Goal: Task Accomplishment & Management: Complete application form

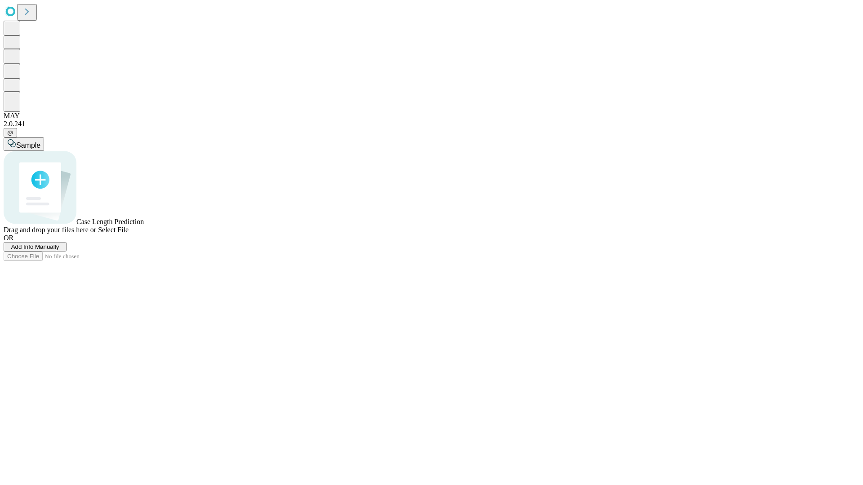
click at [59, 250] on span "Add Info Manually" at bounding box center [35, 246] width 48 height 7
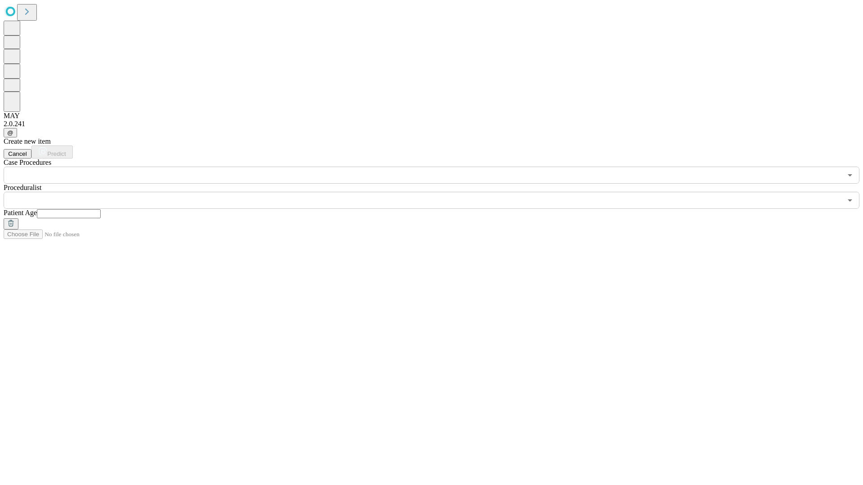
click at [101, 209] on input "text" at bounding box center [69, 213] width 64 height 9
type input "**"
click at [438, 192] on input "text" at bounding box center [423, 200] width 838 height 17
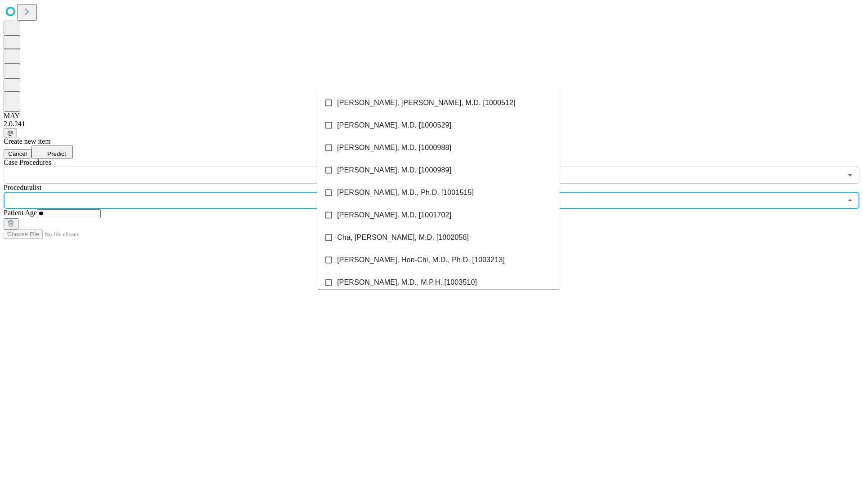
click at [438, 103] on li "[PERSON_NAME], [PERSON_NAME], M.D. [1000512]" at bounding box center [438, 103] width 243 height 22
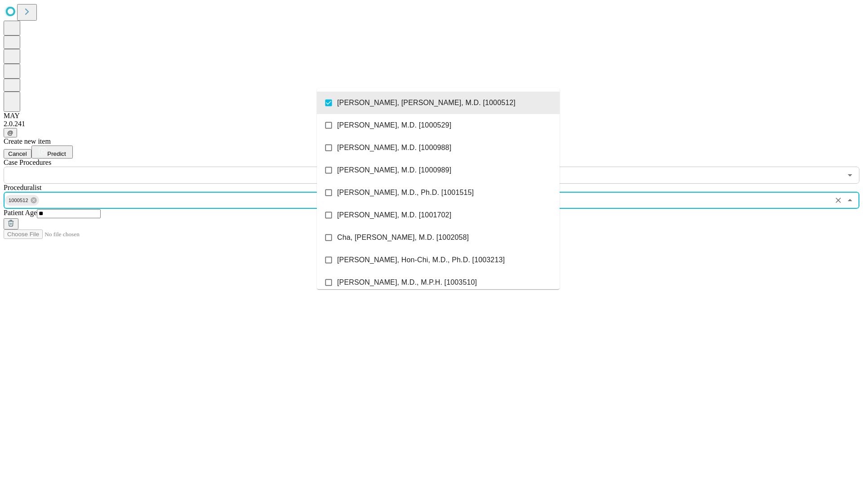
click at [189, 167] on input "text" at bounding box center [423, 175] width 838 height 17
